Goal: Task Accomplishment & Management: Complete application form

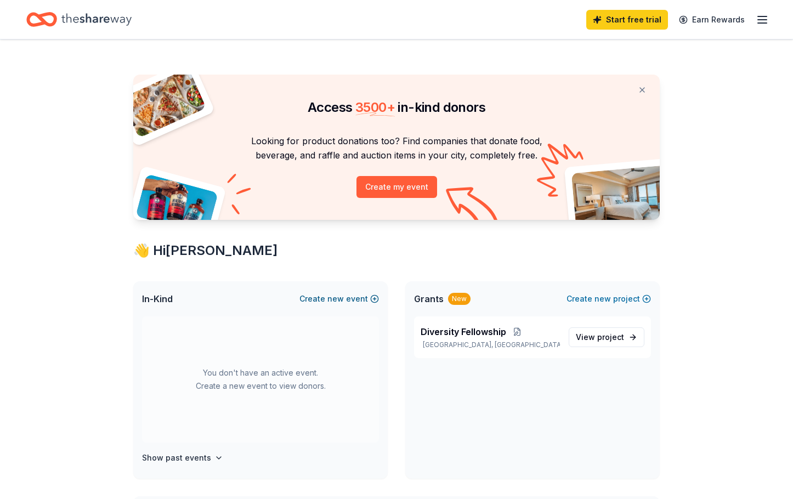
click at [338, 299] on span "new" at bounding box center [335, 298] width 16 height 13
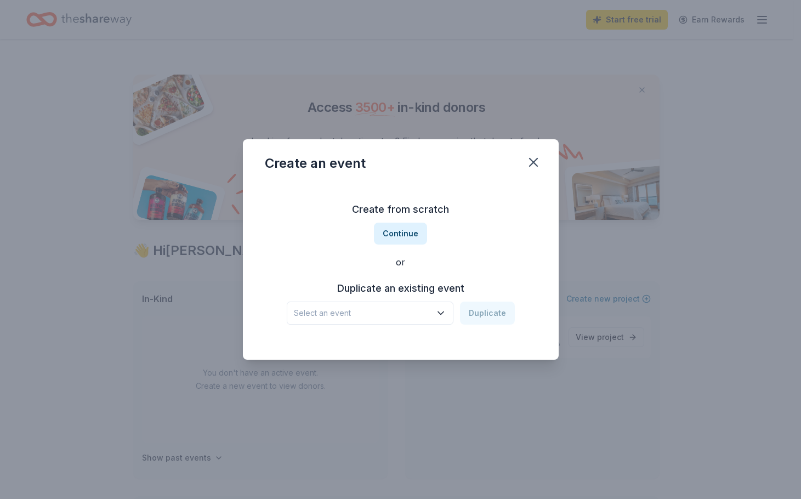
click at [446, 315] on icon "button" at bounding box center [440, 313] width 11 height 11
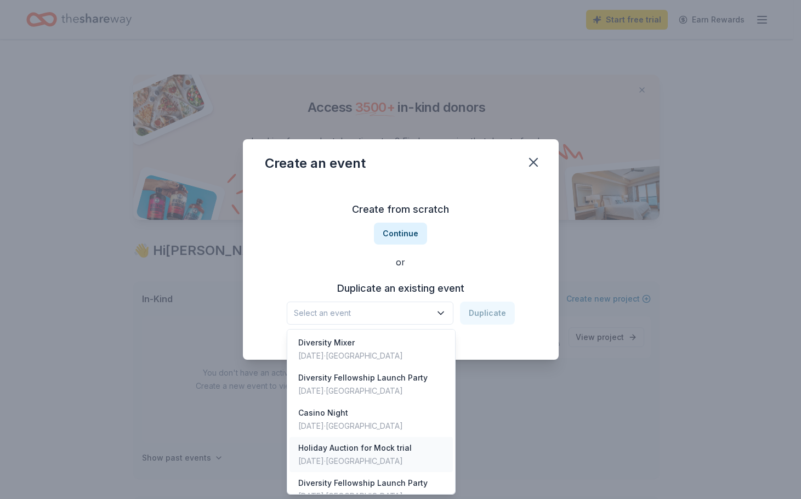
click at [400, 452] on div "Holiday Auction for Mock trial" at bounding box center [355, 447] width 114 height 13
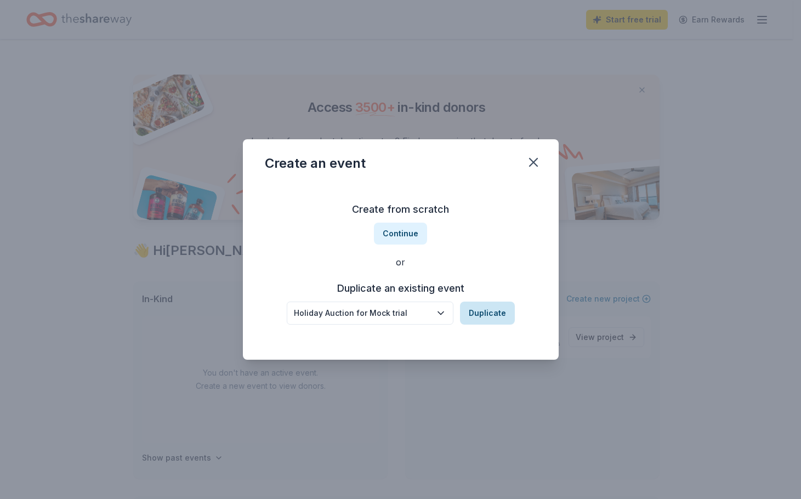
click at [500, 311] on button "Duplicate" at bounding box center [487, 313] width 55 height 23
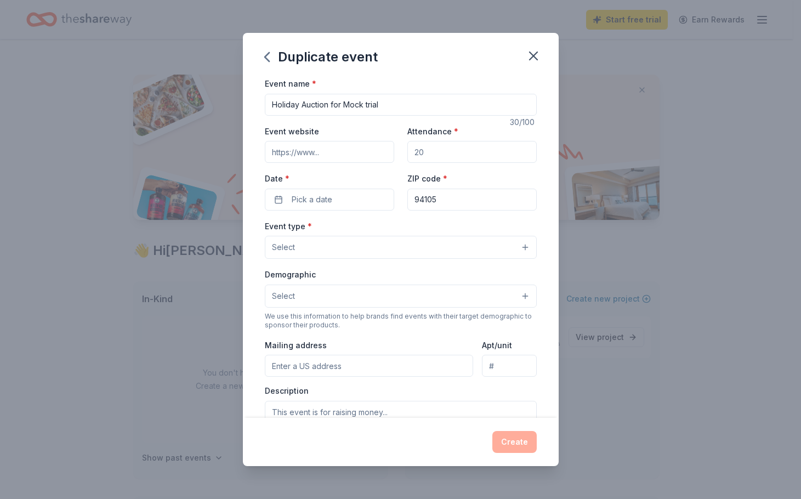
drag, startPoint x: 432, startPoint y: 154, endPoint x: 414, endPoint y: 151, distance: 18.8
click at [407, 153] on input "Attendance *" at bounding box center [471, 152] width 129 height 22
type input "150"
click at [281, 201] on button "Pick a date" at bounding box center [329, 200] width 129 height 22
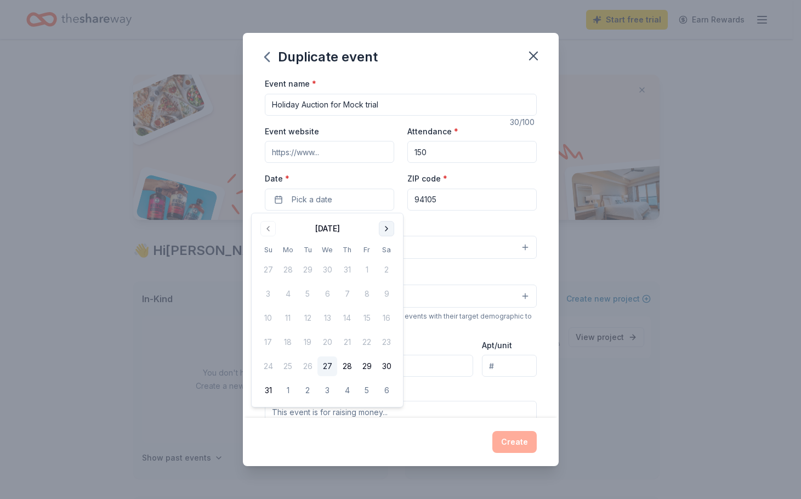
click at [383, 231] on button "Go to next month" at bounding box center [386, 228] width 15 height 15
click at [384, 231] on button "Go to next month" at bounding box center [386, 228] width 15 height 15
click at [347, 299] on button "11" at bounding box center [347, 294] width 20 height 20
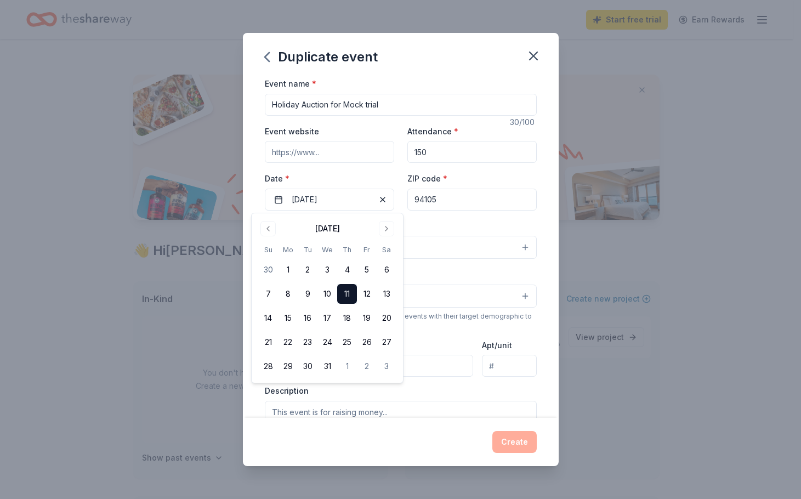
click at [348, 292] on button "11" at bounding box center [347, 294] width 20 height 20
click at [319, 154] on input "Event website" at bounding box center [329, 152] width 129 height 22
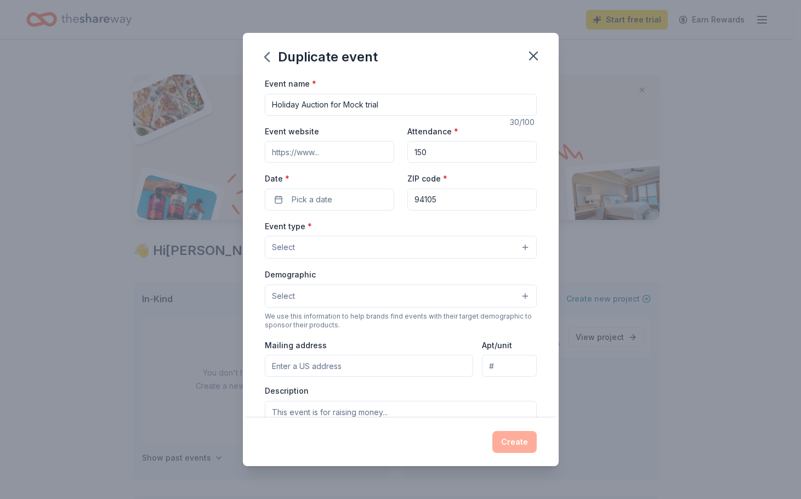
paste input "https://www.sftla.org/?pg=events&evAction=showDetail&eid=294802&evSubAction=vie…"
type input "https://www.sftla.org/?pg=events&evAction=showDetail&eid=294802&evSubAction=vie…"
click at [514, 248] on button "Select" at bounding box center [401, 247] width 272 height 23
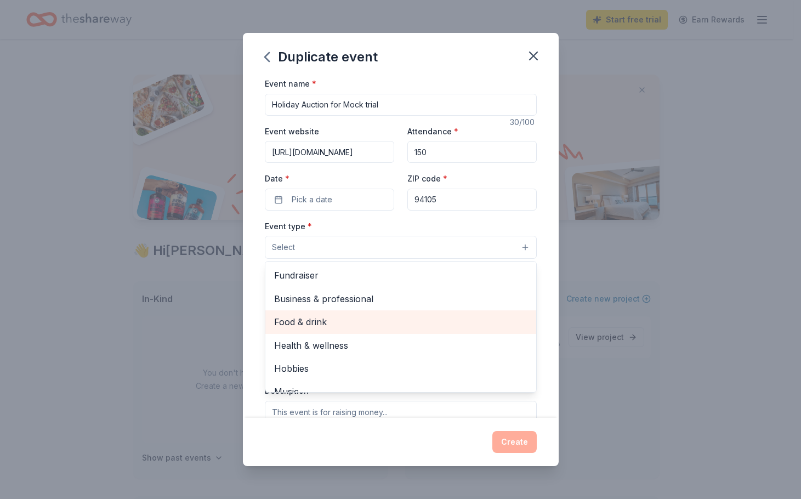
click at [335, 320] on span "Food & drink" at bounding box center [400, 322] width 253 height 14
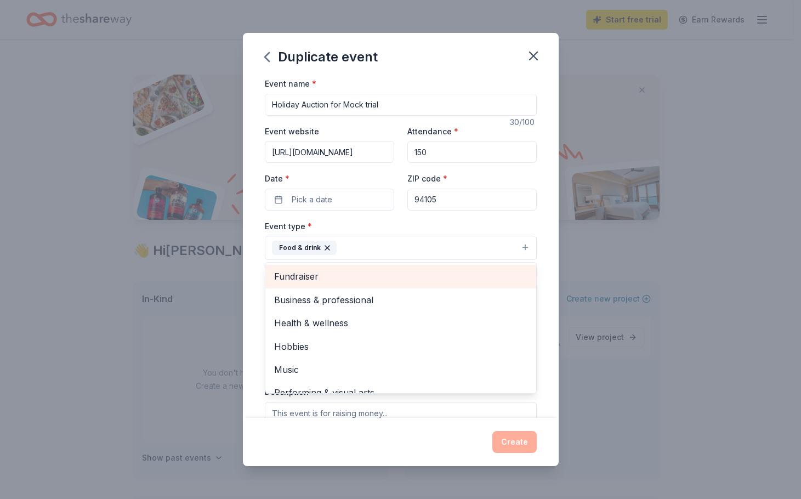
click at [338, 281] on span "Fundraiser" at bounding box center [400, 276] width 253 height 14
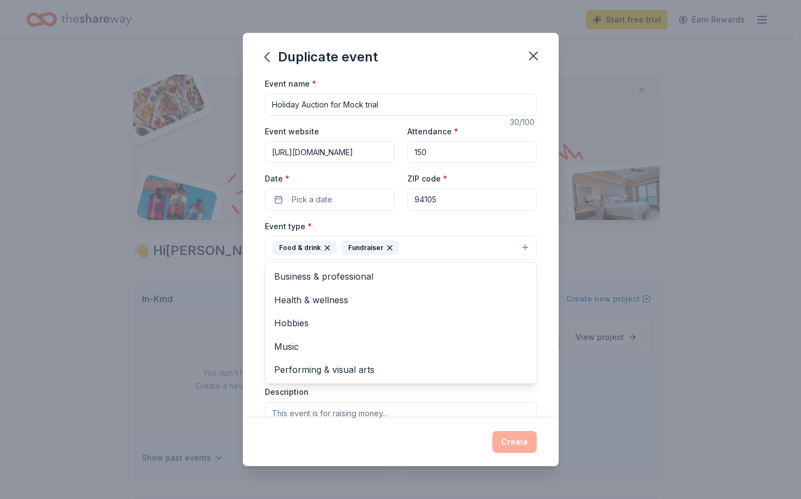
click at [546, 293] on div "Event name * Holiday Auction for Mock trial 30 /100 Event website https://www.s…" at bounding box center [401, 247] width 316 height 341
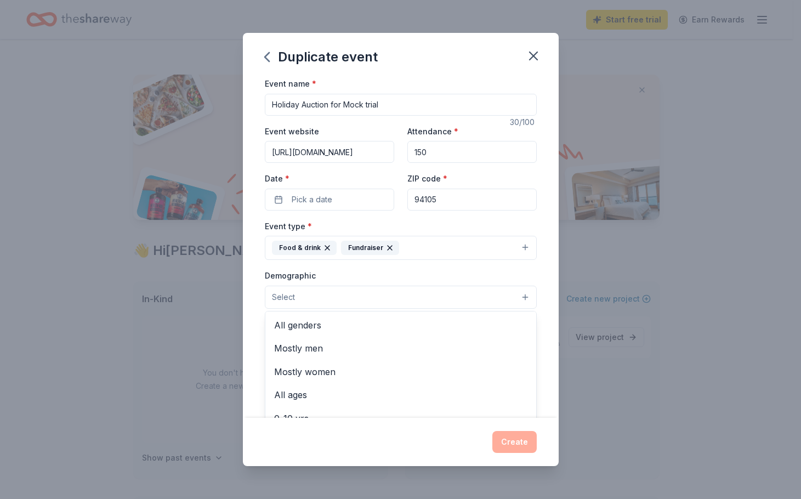
click at [517, 296] on button "Select" at bounding box center [401, 297] width 272 height 23
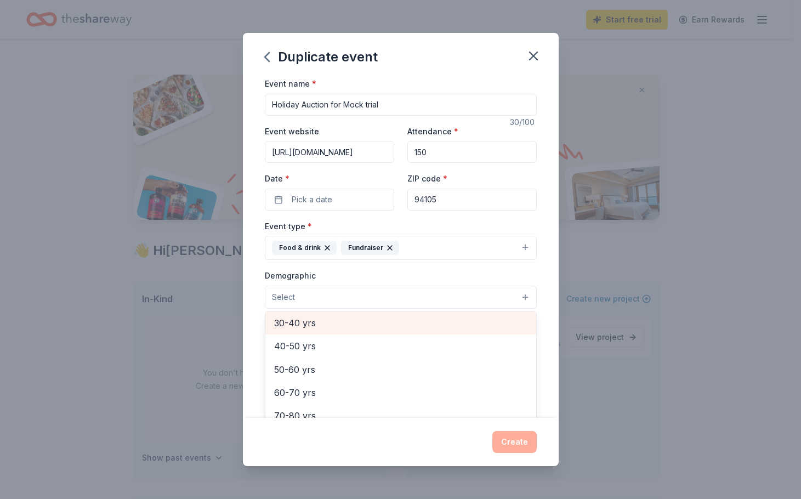
click at [304, 313] on div "30-40 yrs" at bounding box center [400, 323] width 271 height 23
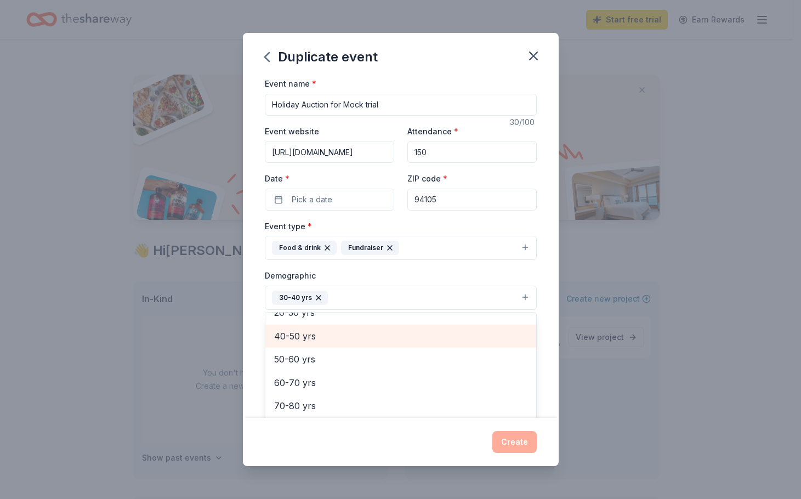
click at [305, 337] on span "40-50 yrs" at bounding box center [400, 336] width 253 height 14
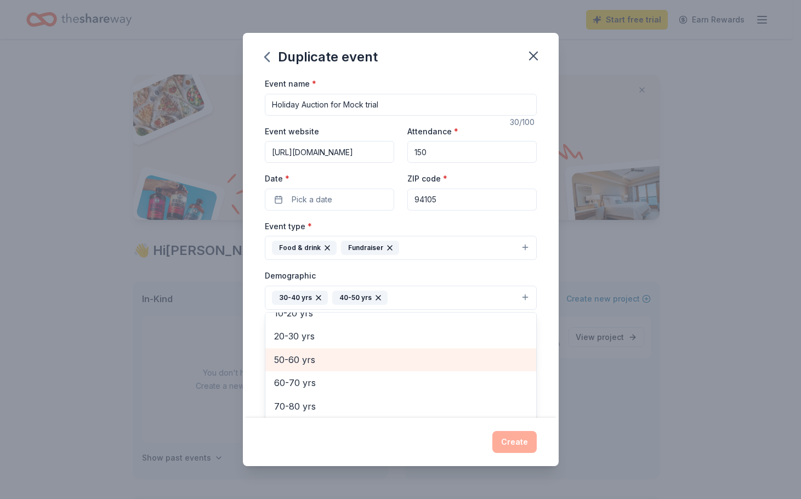
click at [311, 359] on span "50-60 yrs" at bounding box center [400, 360] width 253 height 14
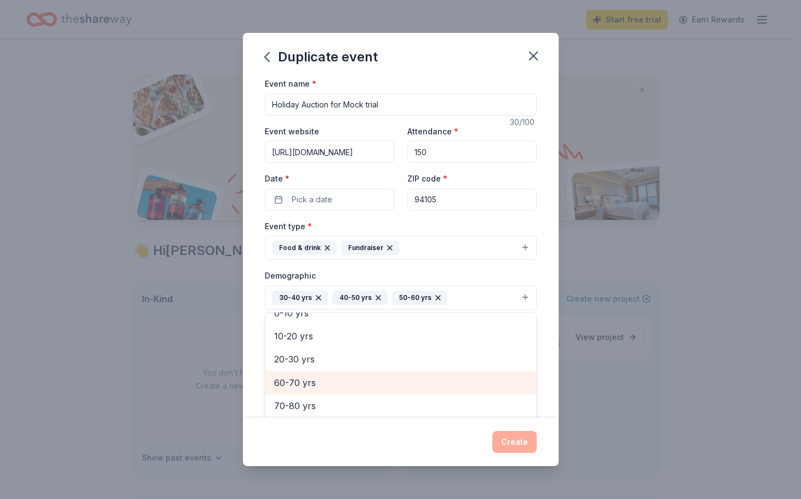
click at [307, 382] on span "60-70 yrs" at bounding box center [400, 383] width 253 height 14
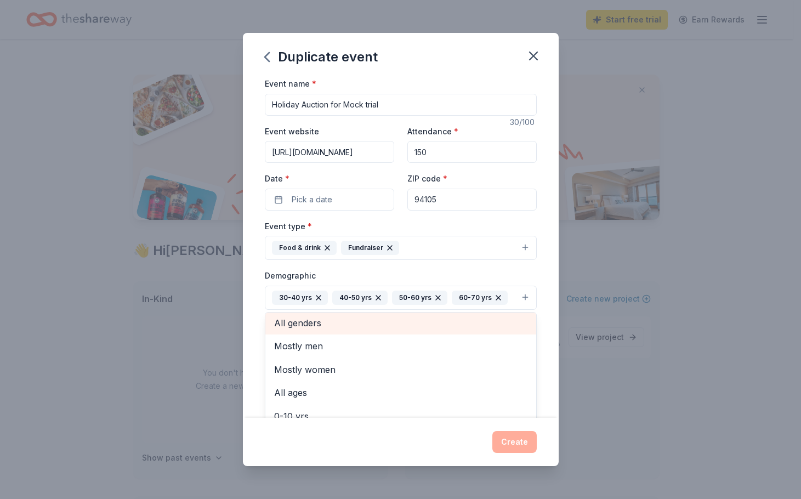
scroll to position [2, 0]
click at [302, 324] on span "All genders" at bounding box center [400, 324] width 253 height 14
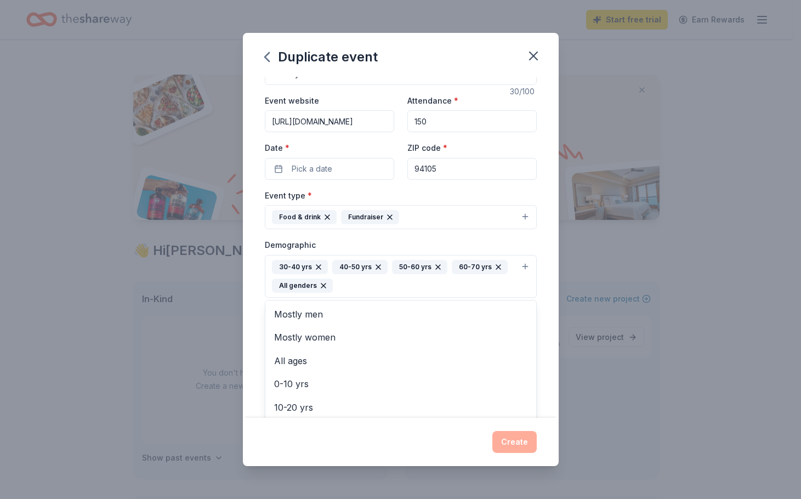
scroll to position [30, 0]
click at [329, 168] on div "Event name * Holiday Auction for Mock trial 30 /100 Event website https://www.s…" at bounding box center [401, 311] width 272 height 528
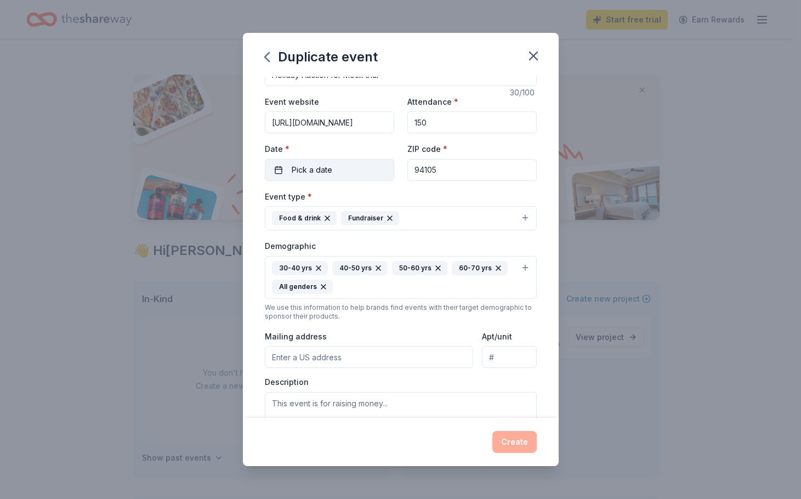
click at [273, 172] on button "Pick a date" at bounding box center [329, 170] width 129 height 22
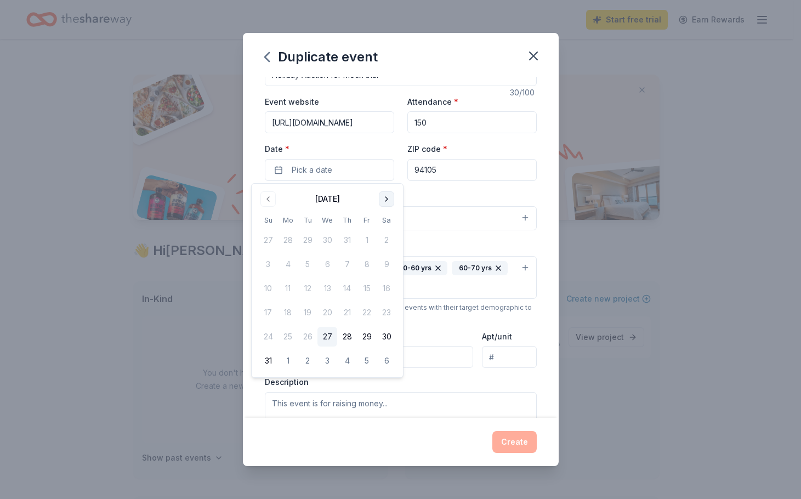
click at [390, 199] on button "Go to next month" at bounding box center [386, 198] width 15 height 15
click at [390, 200] on button "Go to next month" at bounding box center [386, 198] width 15 height 15
click at [388, 200] on button "Go to next month" at bounding box center [386, 198] width 15 height 15
click at [349, 265] on button "11" at bounding box center [347, 264] width 20 height 20
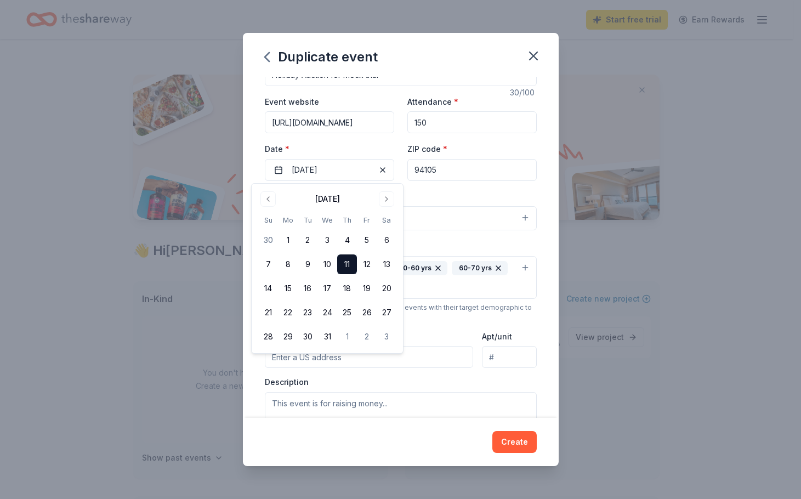
click at [545, 363] on div "Event name * Holiday Auction for Mock trial 30 /100 Event website https://www.s…" at bounding box center [401, 247] width 316 height 341
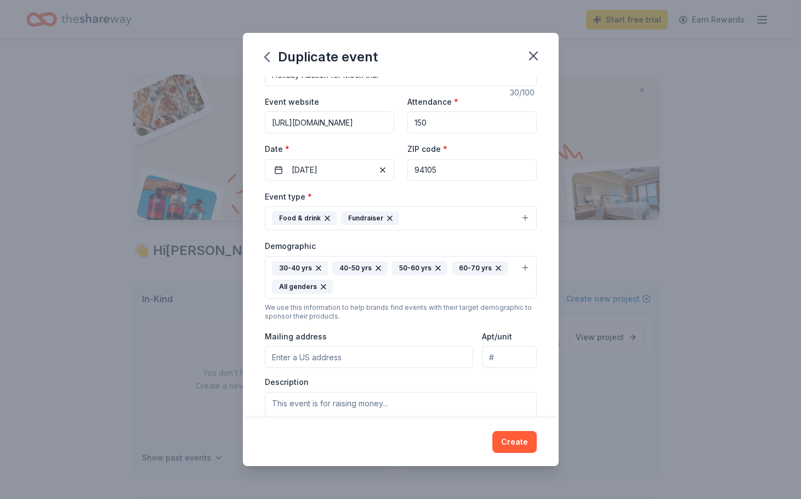
click at [321, 358] on input "Mailing address" at bounding box center [369, 357] width 209 height 22
type input "605 Market Street"
type input "Suite 305"
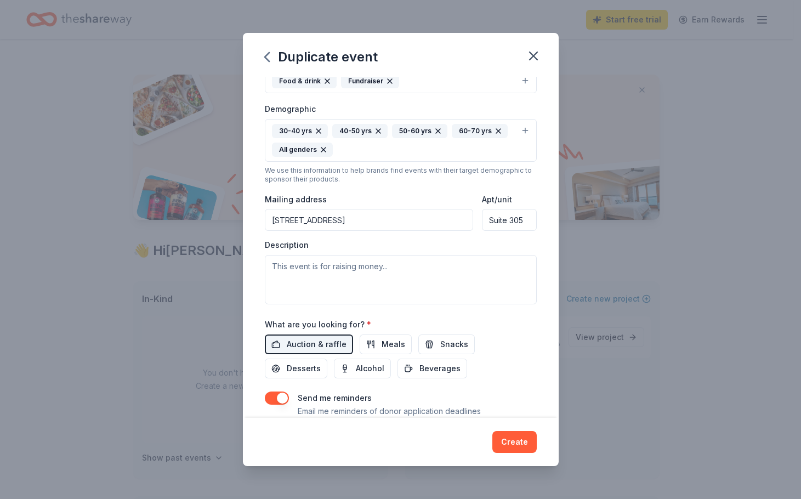
scroll to position [183, 0]
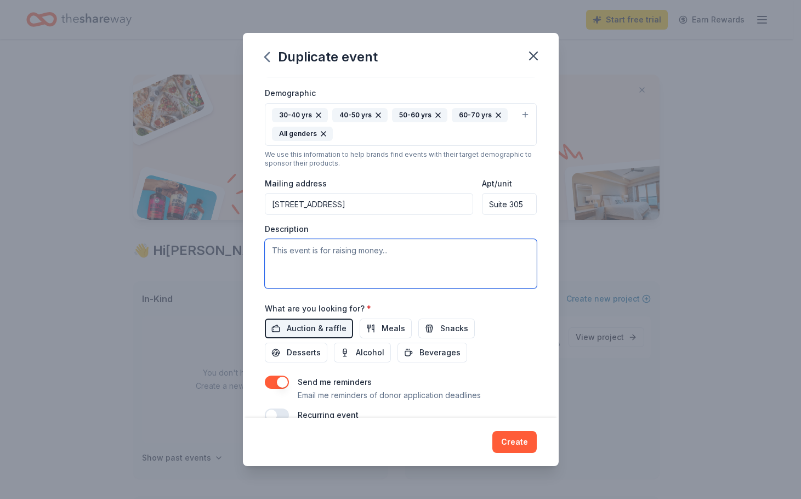
click at [303, 250] on textarea at bounding box center [401, 263] width 272 height 49
click at [270, 248] on textarea "Mock Trial for law students" at bounding box center [401, 263] width 272 height 49
drag, startPoint x: 416, startPoint y: 251, endPoint x: 362, endPoint y: 253, distance: 53.8
click at [362, 253] on textarea "Award for Mock Trial for law students" at bounding box center [401, 263] width 272 height 49
click at [310, 249] on textarea "Award for Mock Trial for law students" at bounding box center [401, 263] width 272 height 49
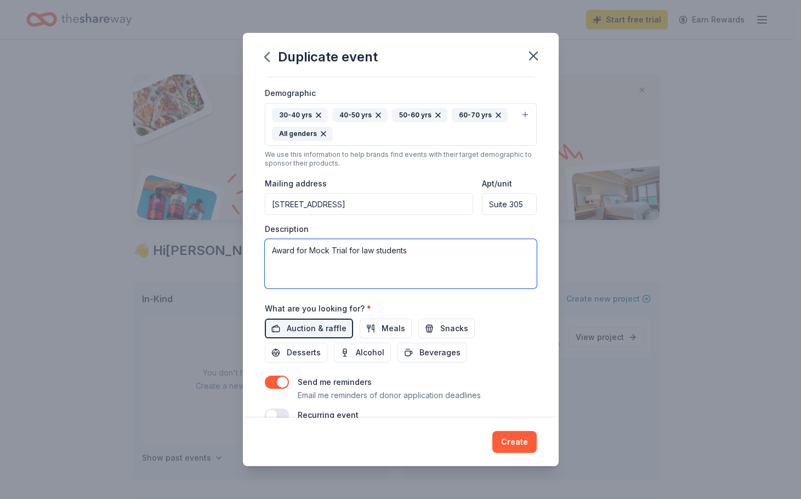
paste textarea "law students"
drag, startPoint x: 349, startPoint y: 273, endPoint x: 482, endPoint y: 253, distance: 134.2
click at [482, 253] on textarea "Award for law students competing in an annual Mock Trial for law students" at bounding box center [401, 263] width 272 height 49
type textarea "Award for law students competing in an annual Mock Trial."
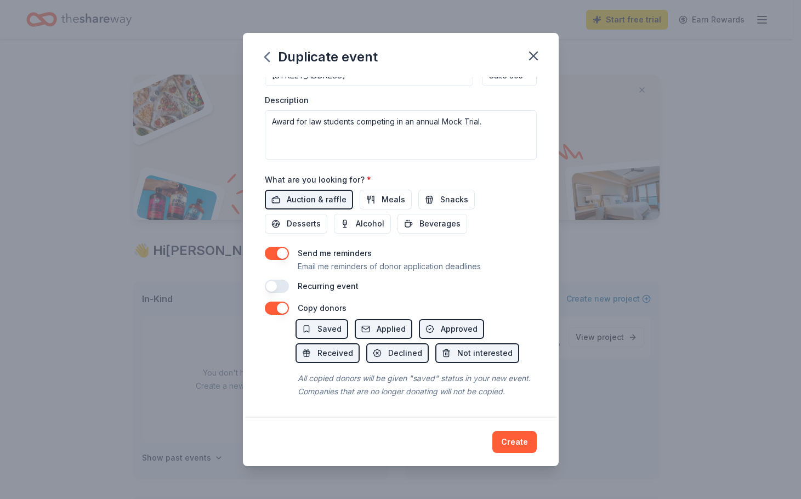
scroll to position [325, 0]
click at [282, 280] on button "button" at bounding box center [277, 286] width 24 height 13
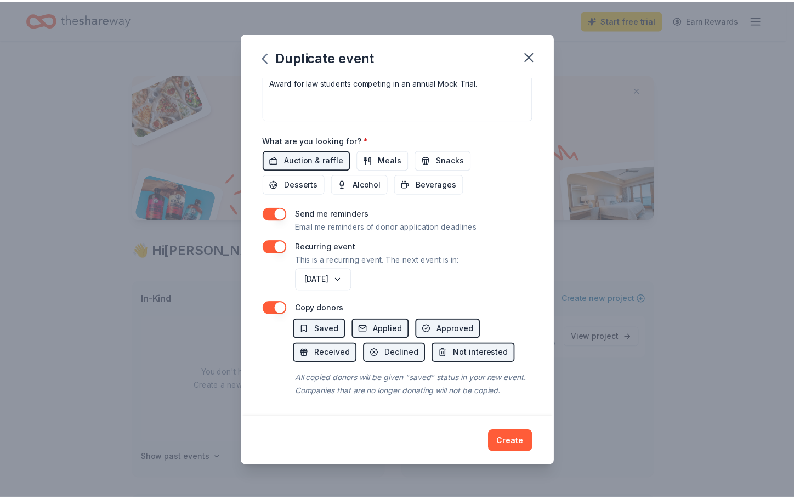
scroll to position [364, 0]
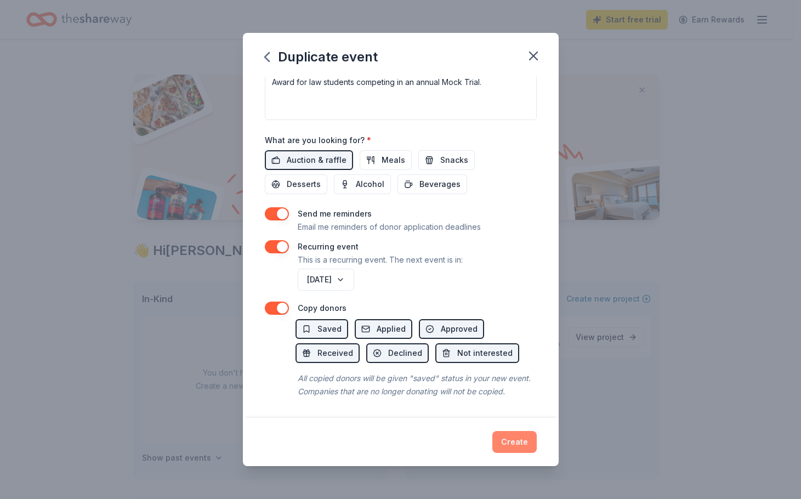
click at [508, 443] on button "Create" at bounding box center [515, 442] width 44 height 22
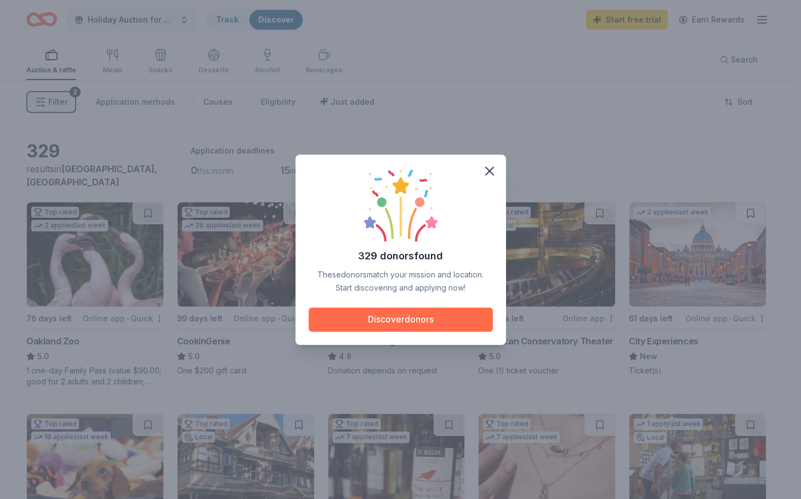
click at [415, 321] on button "Discover donors" at bounding box center [401, 320] width 184 height 24
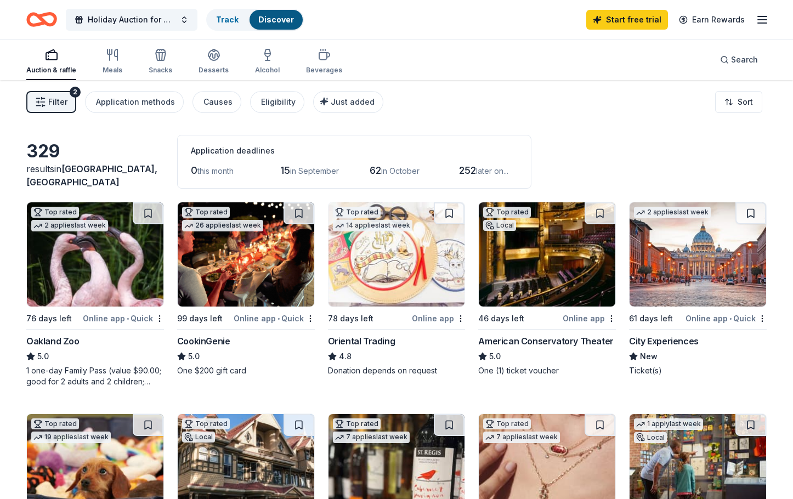
click at [103, 282] on img at bounding box center [95, 254] width 137 height 104
click at [547, 256] on img at bounding box center [547, 254] width 137 height 104
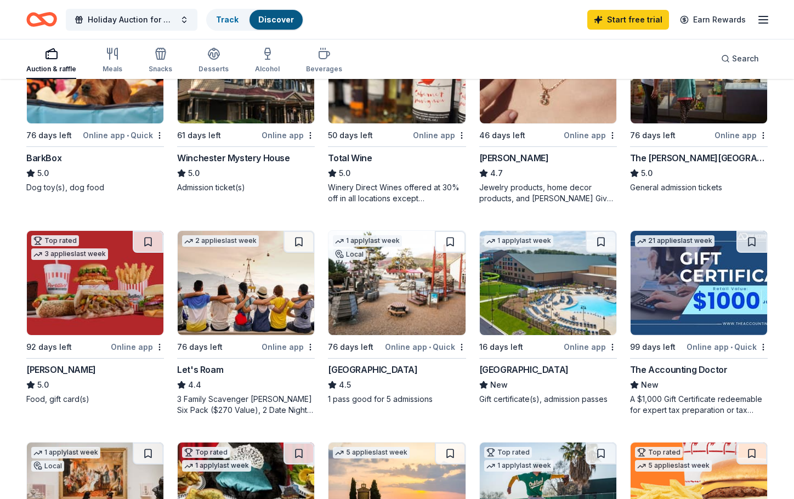
scroll to position [399, 0]
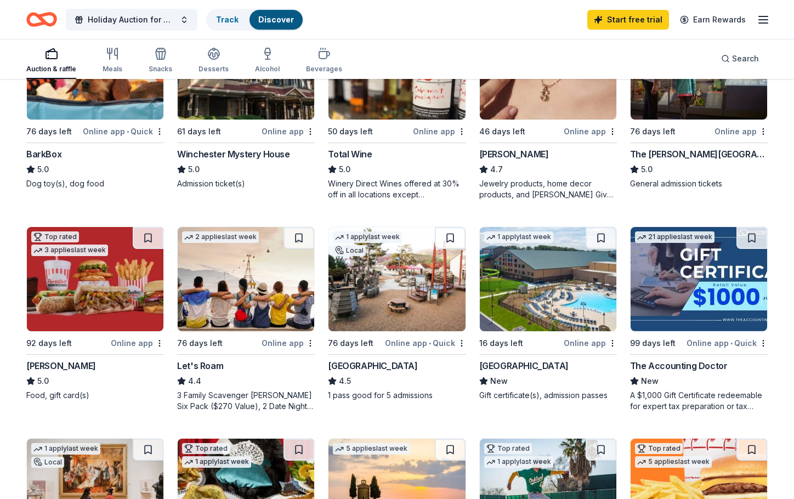
click at [537, 307] on img at bounding box center [548, 279] width 137 height 104
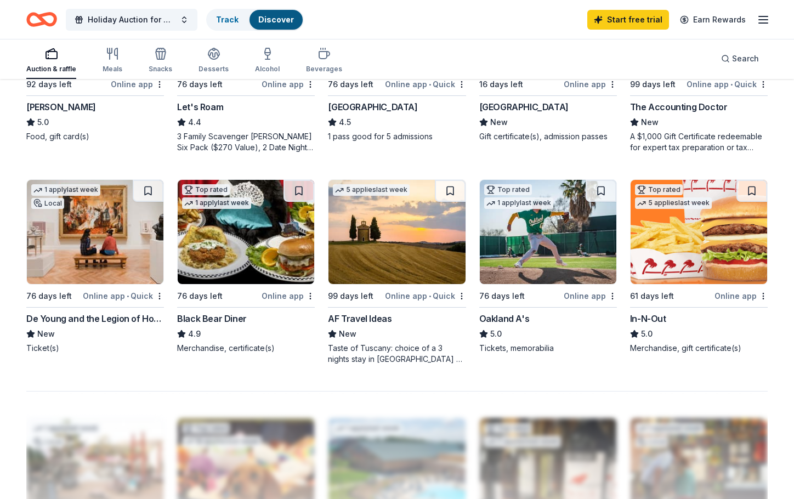
scroll to position [659, 0]
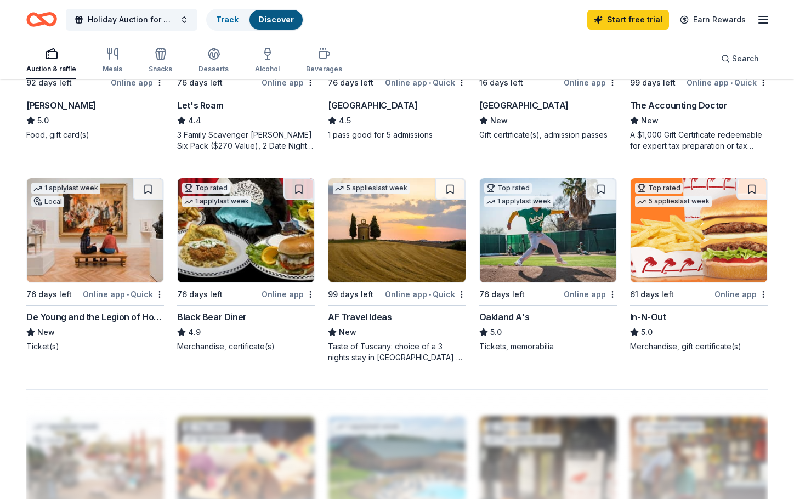
click at [60, 230] on img at bounding box center [95, 230] width 137 height 104
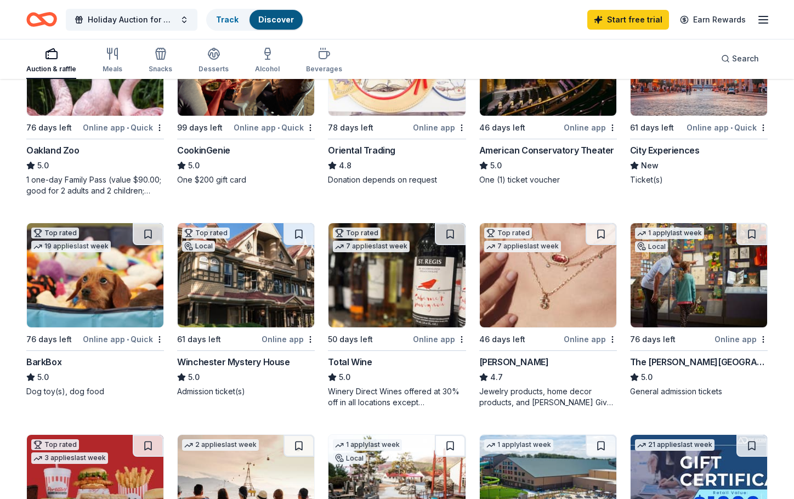
scroll to position [188, 0]
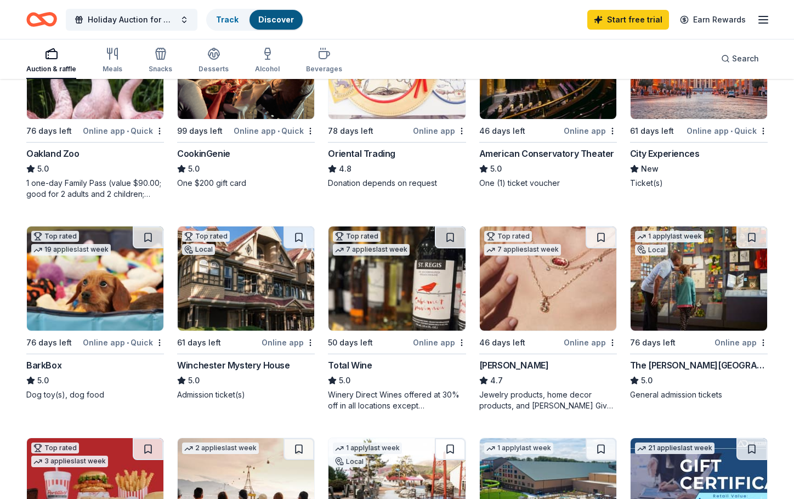
click at [386, 282] on img at bounding box center [397, 279] width 137 height 104
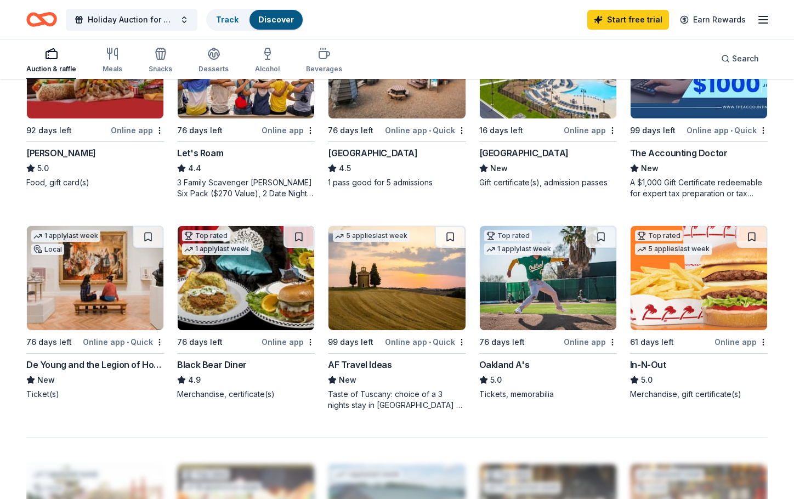
scroll to position [613, 0]
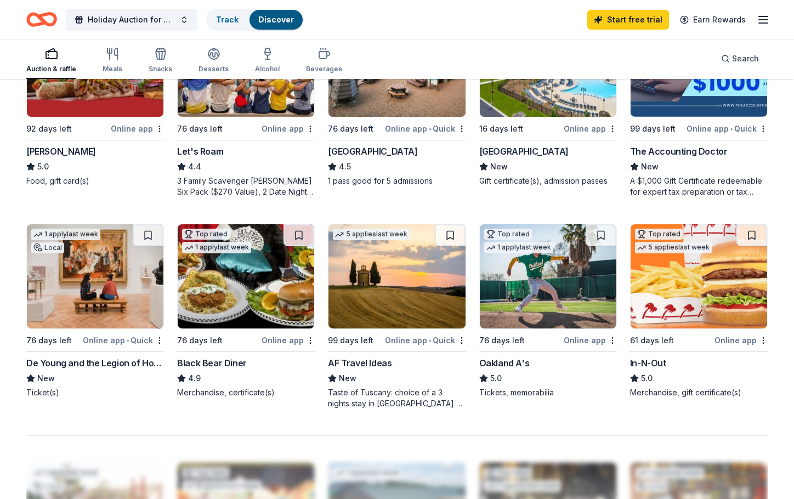
click at [541, 271] on img at bounding box center [548, 276] width 137 height 104
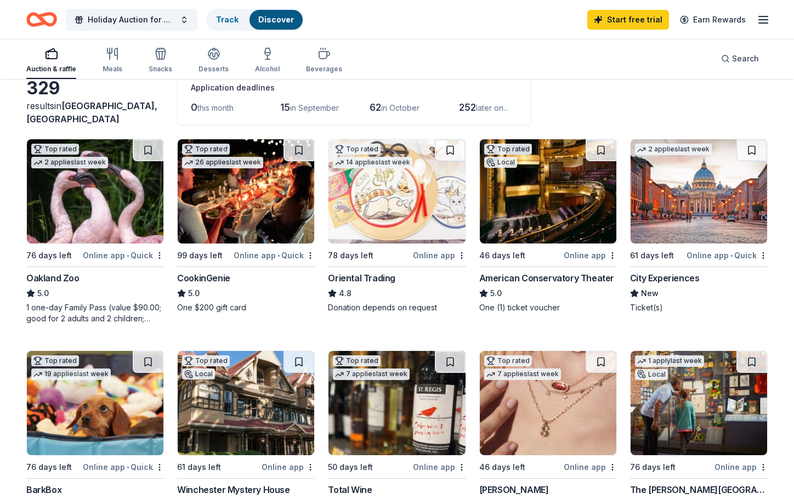
scroll to position [58, 0]
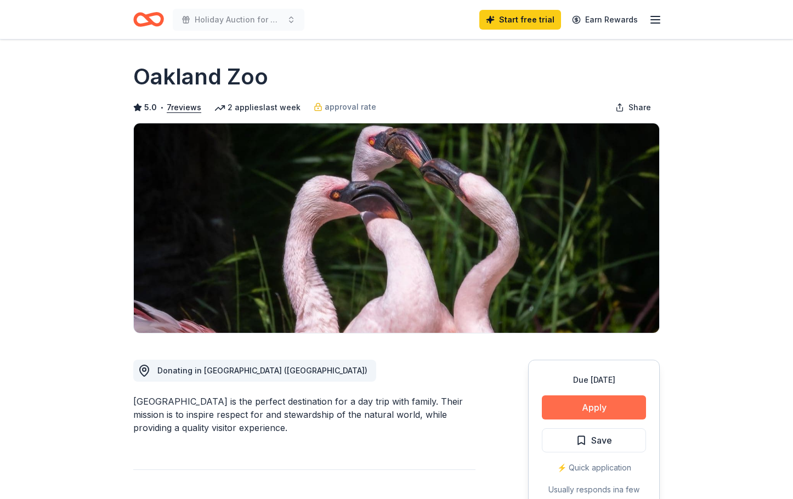
click at [603, 410] on button "Apply" at bounding box center [594, 407] width 104 height 24
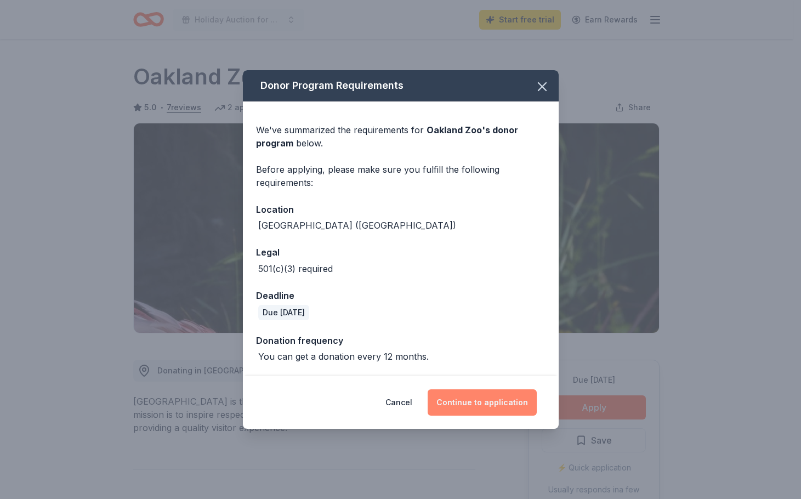
click at [478, 399] on button "Continue to application" at bounding box center [482, 402] width 109 height 26
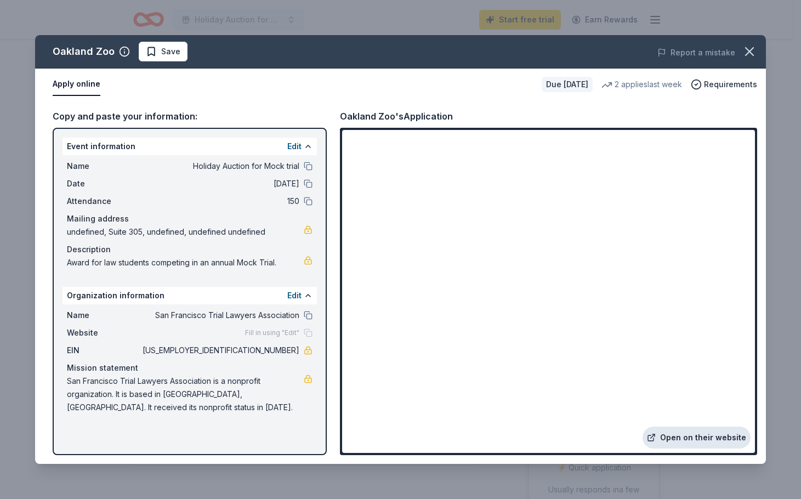
click at [711, 437] on link "Open on their website" at bounding box center [697, 438] width 108 height 22
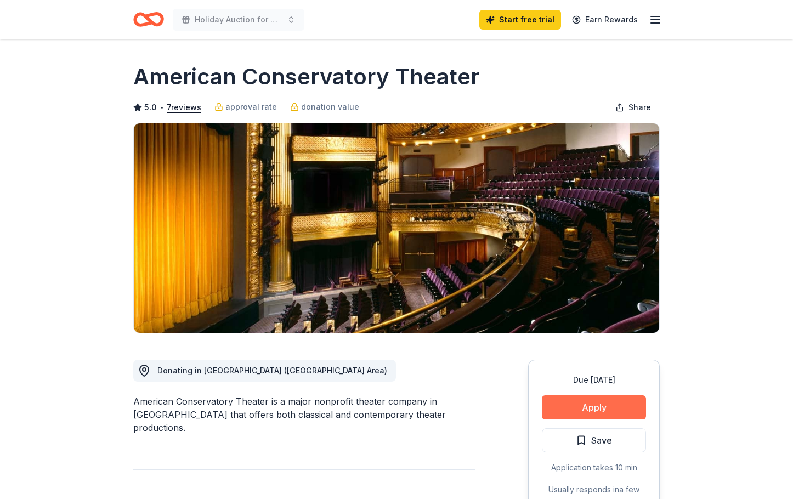
click at [591, 407] on button "Apply" at bounding box center [594, 407] width 104 height 24
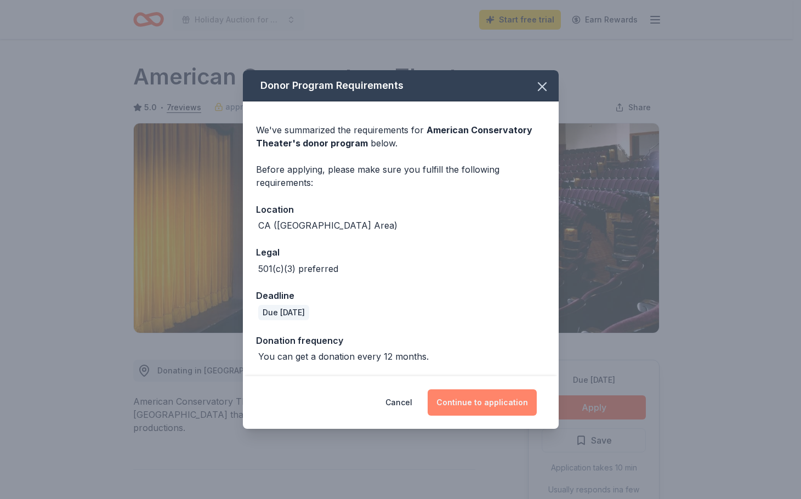
click at [477, 404] on button "Continue to application" at bounding box center [482, 402] width 109 height 26
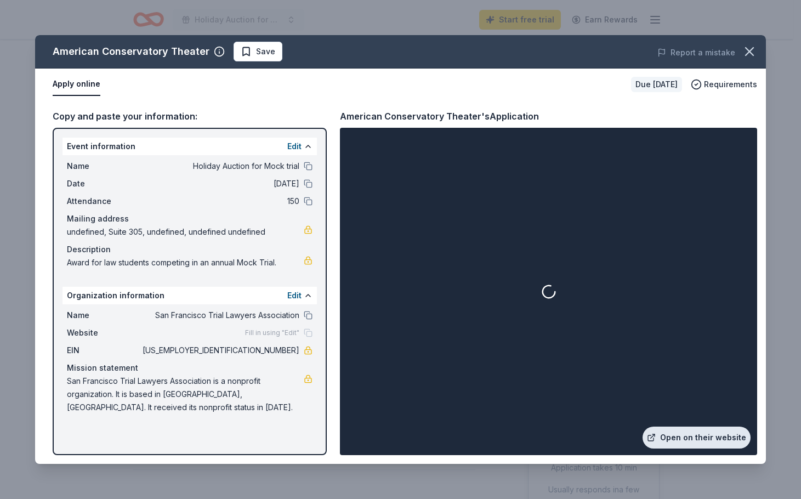
click at [692, 435] on link "Open on their website" at bounding box center [697, 438] width 108 height 22
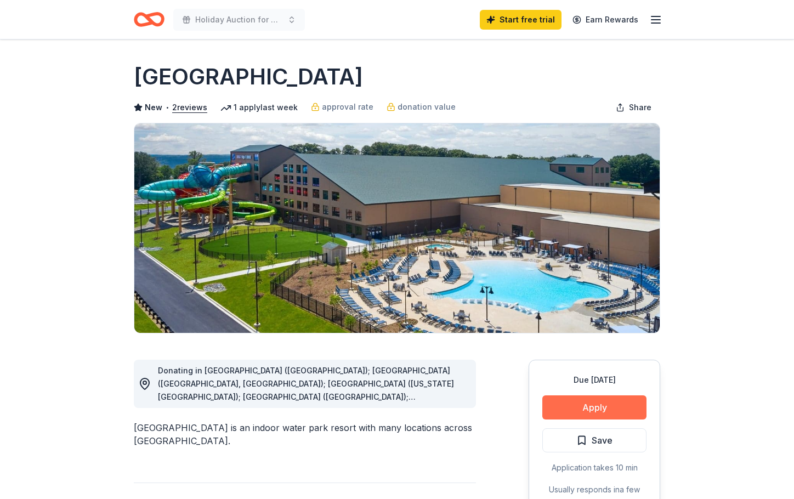
click at [611, 403] on button "Apply" at bounding box center [594, 407] width 104 height 24
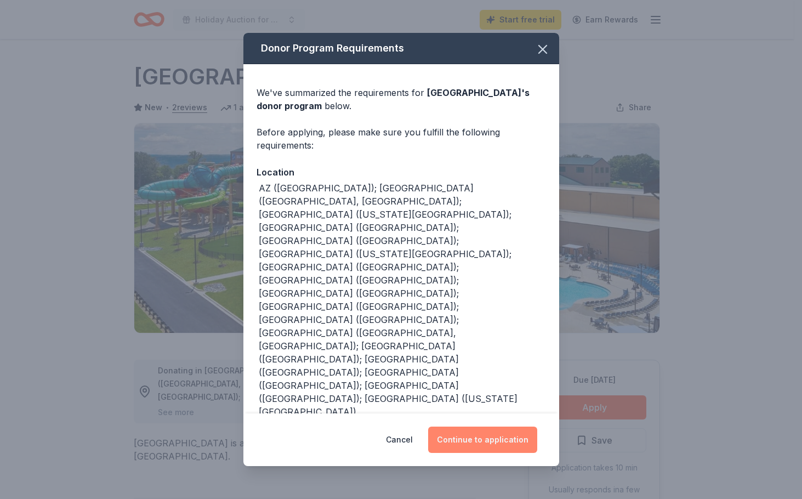
click at [508, 431] on button "Continue to application" at bounding box center [482, 440] width 109 height 26
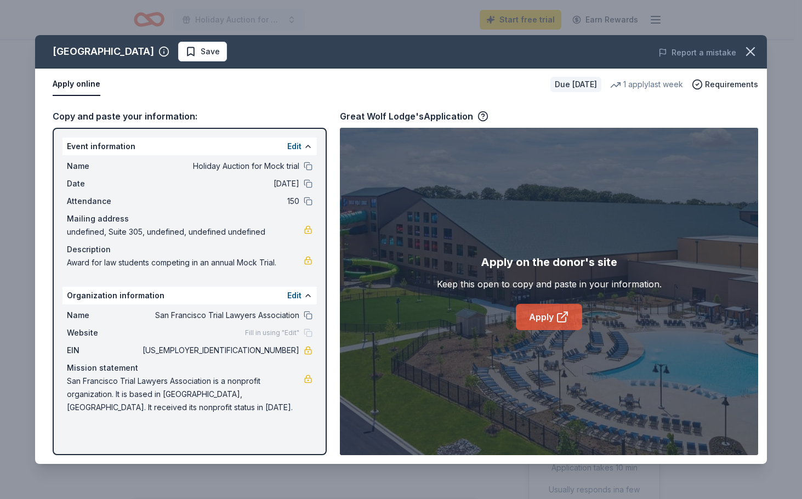
click at [552, 320] on link "Apply" at bounding box center [549, 317] width 66 height 26
click at [548, 312] on link "Apply" at bounding box center [549, 317] width 66 height 26
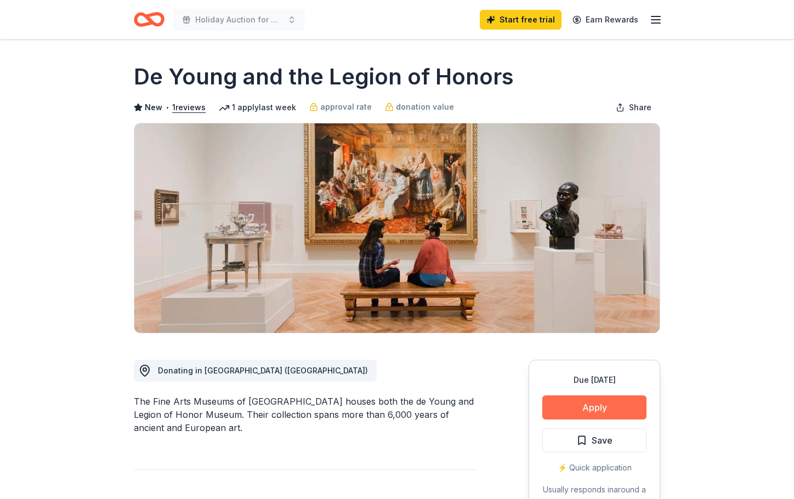
click at [562, 406] on button "Apply" at bounding box center [594, 407] width 104 height 24
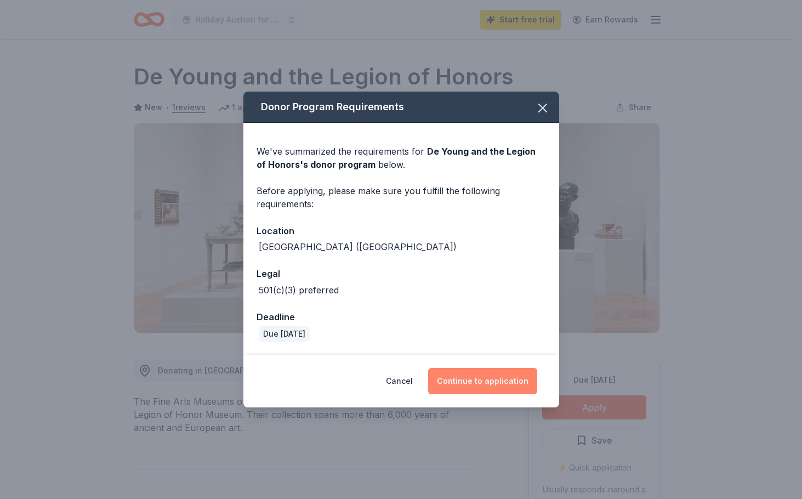
click at [472, 377] on button "Continue to application" at bounding box center [482, 381] width 109 height 26
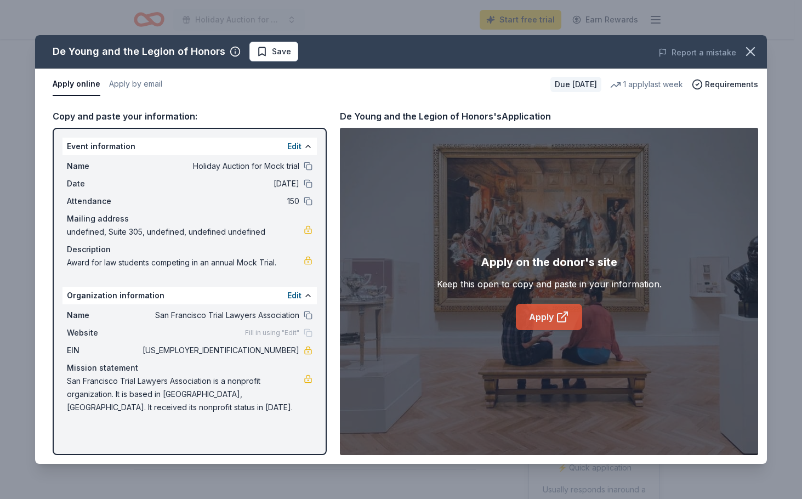
click at [551, 310] on link "Apply" at bounding box center [549, 317] width 66 height 26
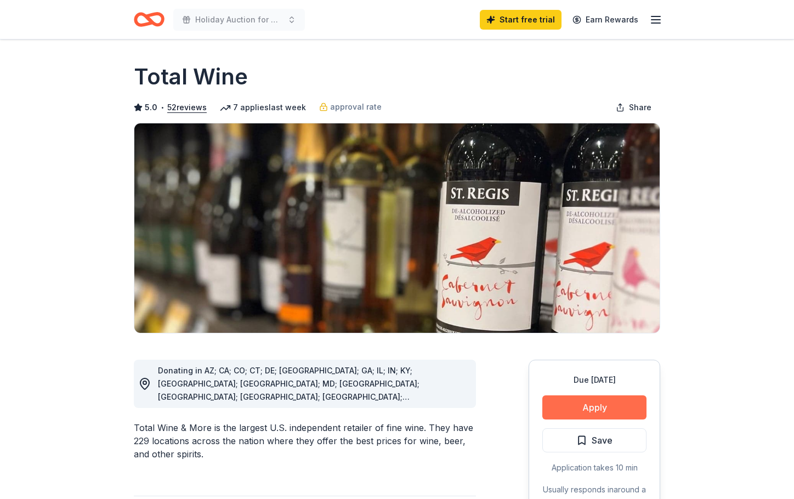
click at [596, 402] on button "Apply" at bounding box center [594, 407] width 104 height 24
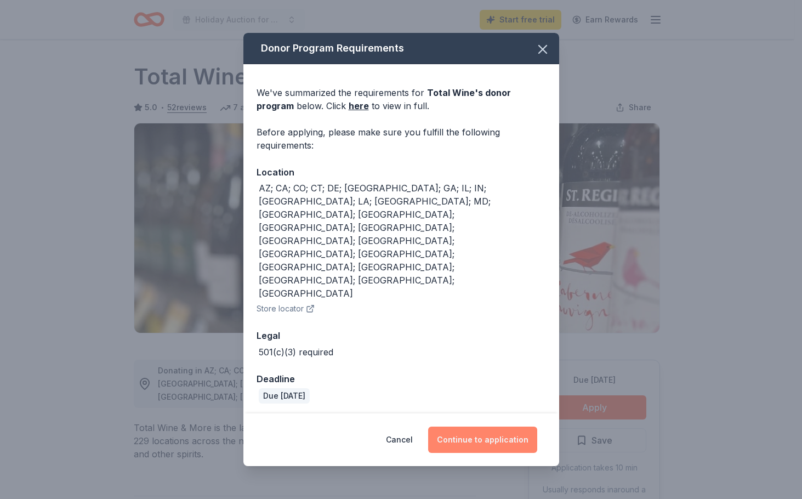
click at [498, 427] on button "Continue to application" at bounding box center [482, 440] width 109 height 26
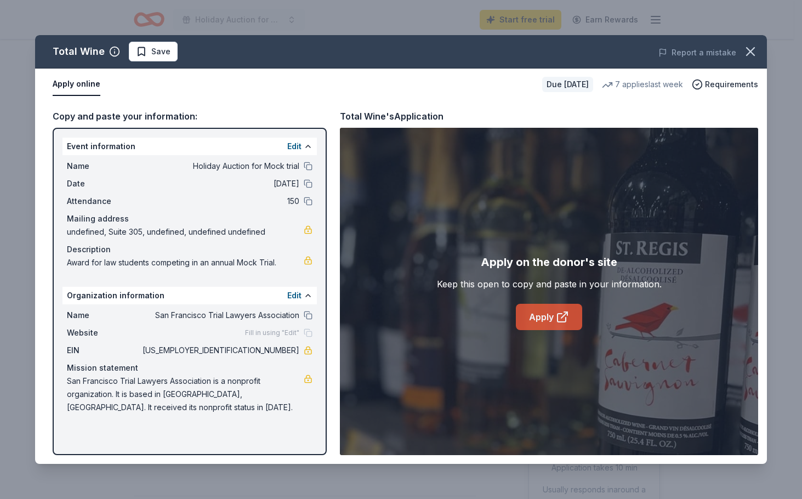
click at [553, 321] on link "Apply" at bounding box center [549, 317] width 66 height 26
